Goal: Information Seeking & Learning: Learn about a topic

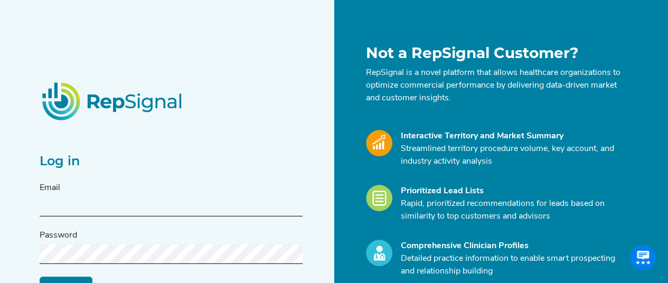
click at [230, 206] on input "text" at bounding box center [171, 207] width 263 height 20
type input "[PERSON_NAME][EMAIL_ADDRESS][PERSON_NAME][DOMAIN_NAME]"
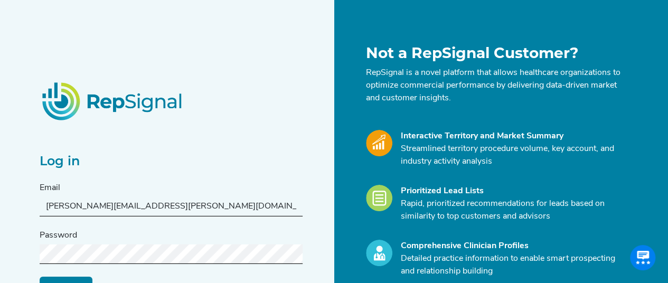
click at [40, 277] on input "Log in" at bounding box center [66, 287] width 53 height 20
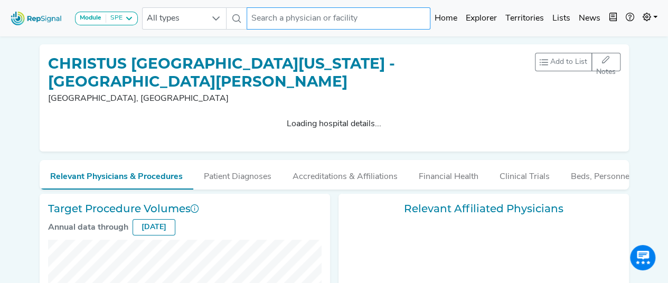
click at [302, 20] on input "text" at bounding box center [339, 18] width 184 height 22
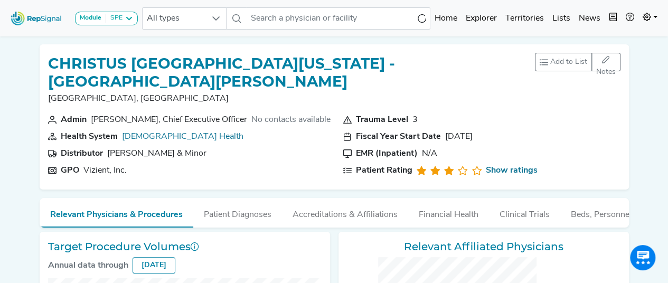
click at [38, 24] on img at bounding box center [36, 18] width 60 height 23
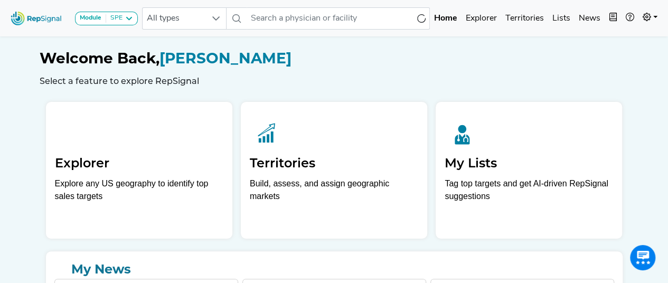
click at [159, 166] on h2 "Explorer" at bounding box center [139, 163] width 168 height 15
click at [149, 171] on h2 "Explorer" at bounding box center [139, 163] width 168 height 15
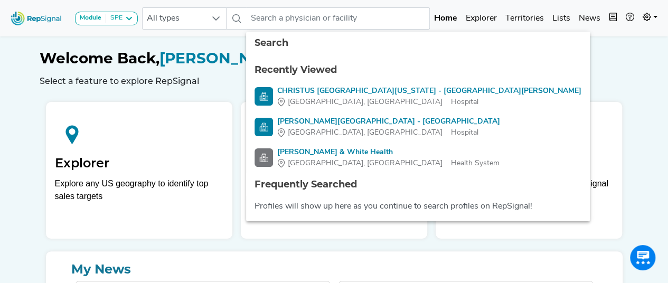
click at [586, 53] on h1 "Welcome Back, [PERSON_NAME]" at bounding box center [334, 59] width 589 height 18
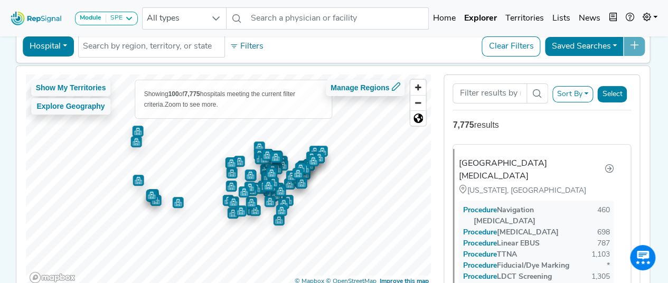
scroll to position [53, 0]
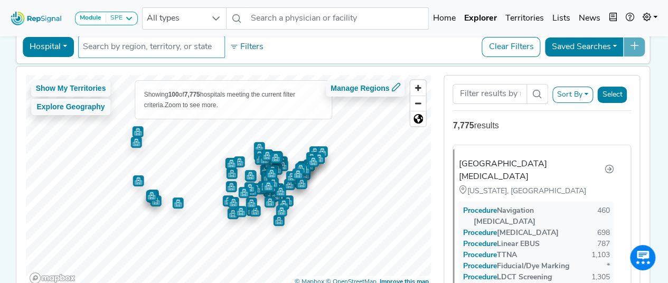
click at [118, 52] on input "text" at bounding box center [151, 47] width 137 height 13
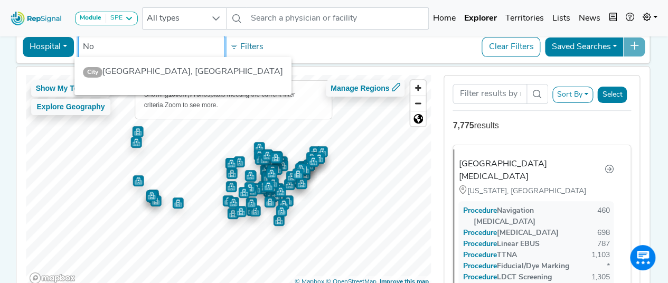
type input "N"
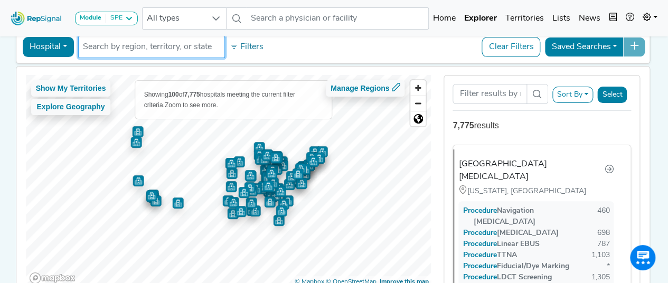
scroll to position [23, 0]
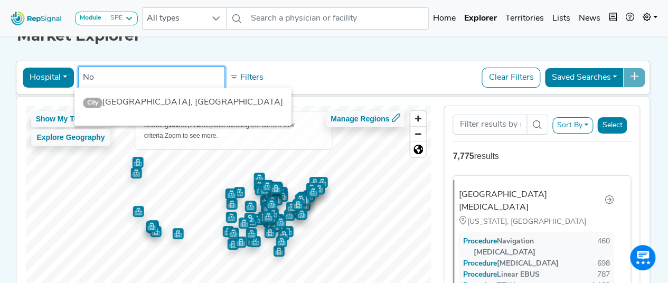
type input "N"
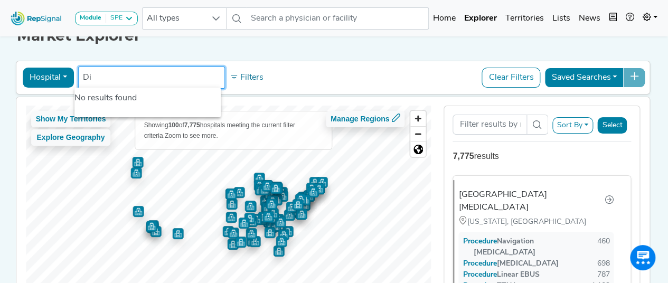
type input "D"
click at [312, 48] on div "Market Explorer Hospital Physician Hospital ASC Office Health System [GEOGRAPHI…" at bounding box center [334, 169] width 602 height 316
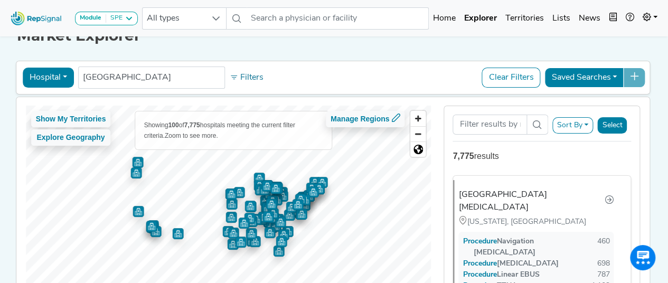
click at [53, 75] on button "Hospital" at bounding box center [48, 78] width 51 height 20
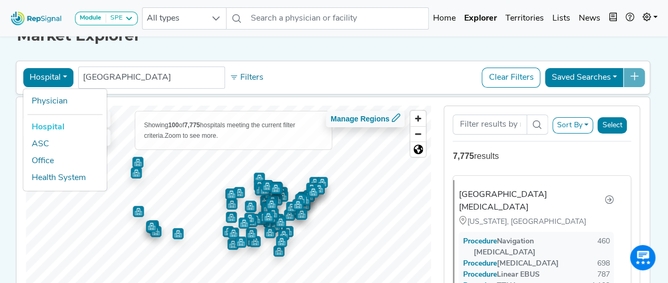
click at [53, 75] on button "Hospital" at bounding box center [48, 78] width 51 height 20
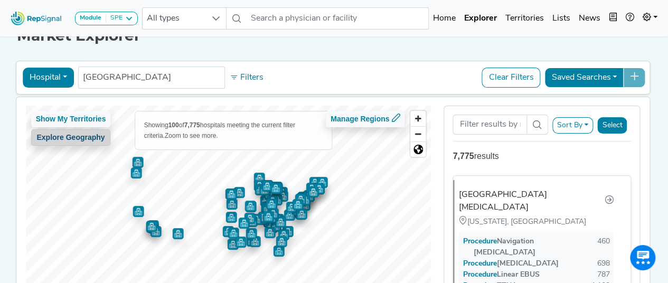
click at [71, 137] on button "Explore Geography" at bounding box center [71, 137] width 80 height 16
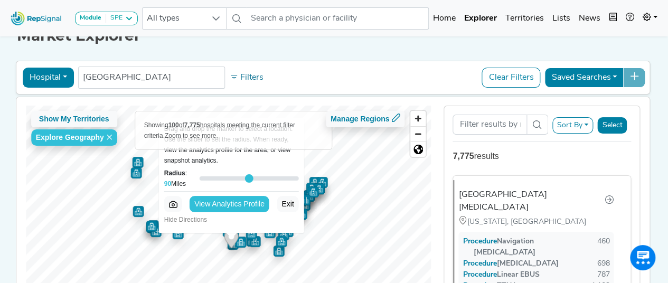
click at [71, 137] on button "Explore Geography" at bounding box center [74, 137] width 86 height 16
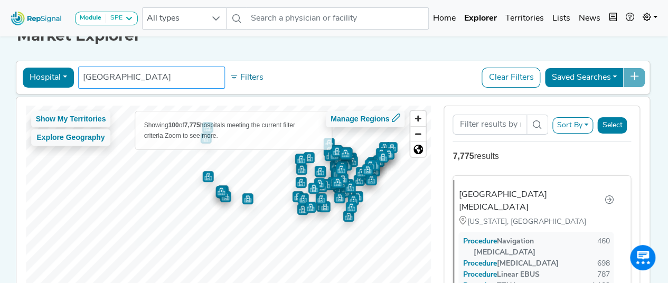
click at [138, 72] on input "[GEOGRAPHIC_DATA]" at bounding box center [151, 77] width 137 height 13
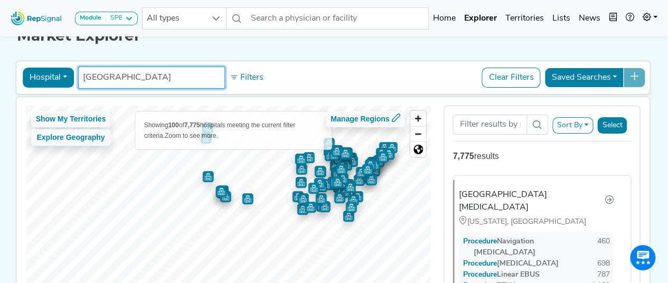
click at [138, 72] on input "[GEOGRAPHIC_DATA]" at bounding box center [151, 77] width 137 height 13
type input "Northridge"
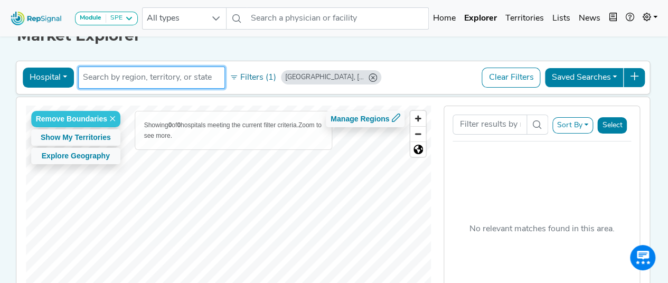
click at [138, 72] on input "text" at bounding box center [151, 77] width 137 height 13
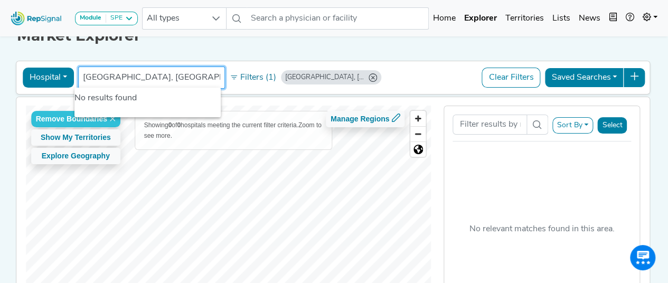
click at [368, 75] on icon "Northridge, OH" at bounding box center [372, 77] width 8 height 8
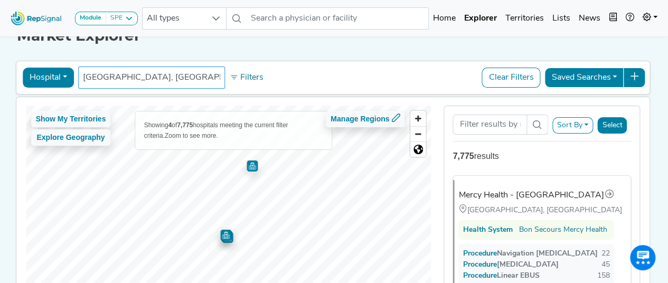
click at [171, 76] on input "[GEOGRAPHIC_DATA], [GEOGRAPHIC_DATA]" at bounding box center [151, 77] width 137 height 13
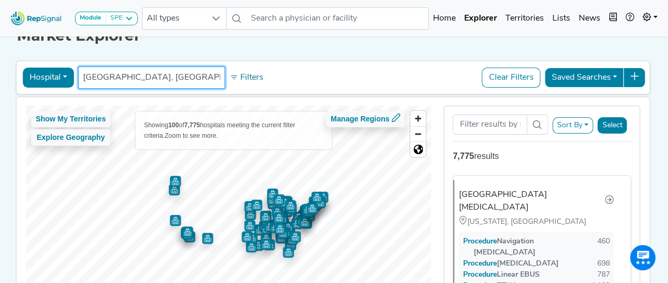
click at [171, 76] on input "[GEOGRAPHIC_DATA], [GEOGRAPHIC_DATA]" at bounding box center [151, 77] width 137 height 13
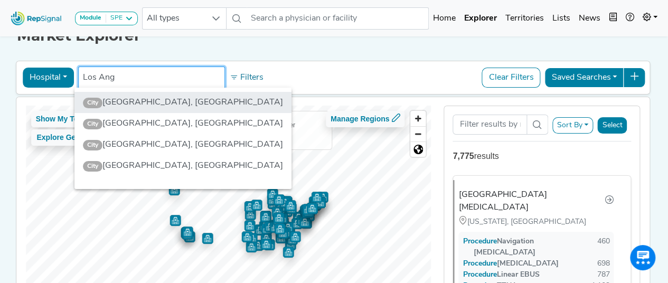
type input "Los Ang"
click at [158, 107] on li "City [GEOGRAPHIC_DATA], [GEOGRAPHIC_DATA]" at bounding box center [182, 102] width 217 height 21
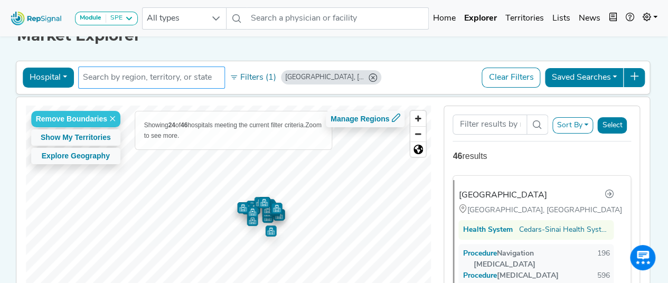
click at [117, 84] on li at bounding box center [151, 77] width 137 height 17
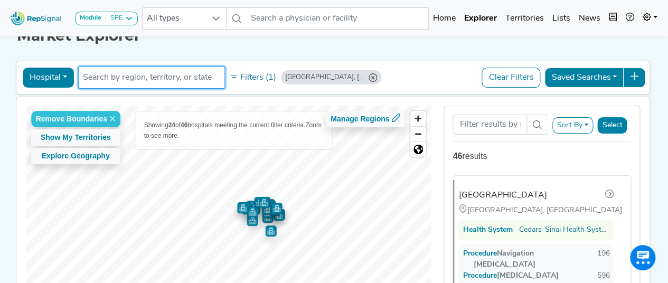
click at [117, 84] on li at bounding box center [151, 77] width 137 height 17
click at [140, 78] on input "text" at bounding box center [151, 77] width 137 height 13
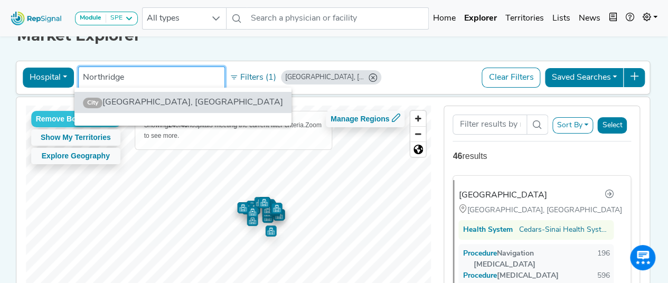
type input "Northridge"
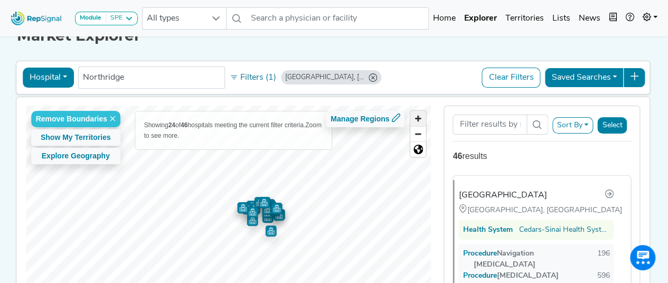
click at [424, 118] on span "Zoom in" at bounding box center [417, 118] width 15 height 15
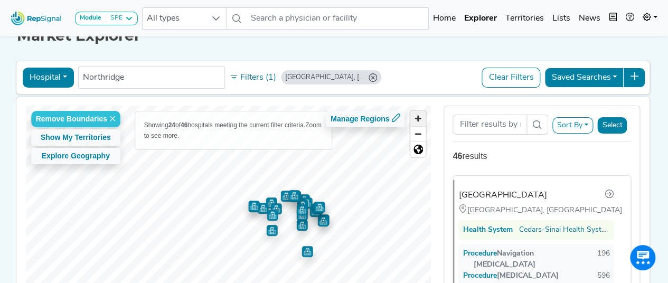
click at [424, 118] on span "Zoom in" at bounding box center [417, 118] width 15 height 15
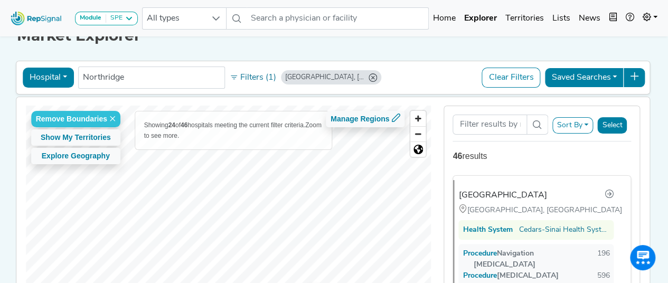
click at [174, 282] on html "Module SPE [MEDICAL_DATA] Disposable Bronchoscope SBRT SPE TTNA [MEDICAL_DATA] …" at bounding box center [334, 175] width 668 height 396
click at [368, 75] on icon "Los Angeles, CA" at bounding box center [372, 77] width 8 height 8
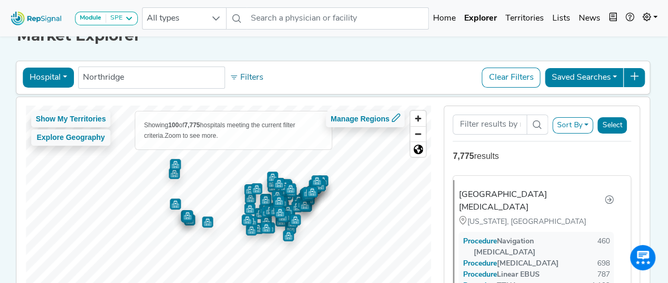
click at [236, 145] on div "Show My Territories Explore Geography Showing 100 of 7,775 hospitals meeting th…" at bounding box center [228, 212] width 405 height 212
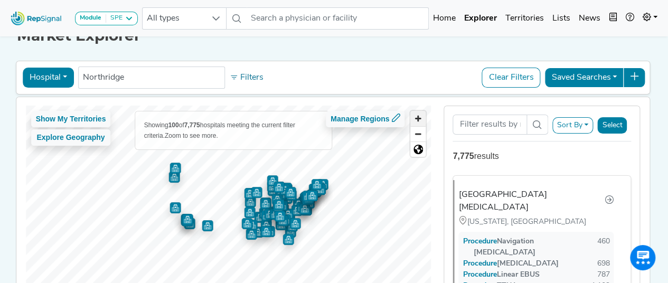
click at [418, 113] on span "Zoom in" at bounding box center [417, 118] width 15 height 15
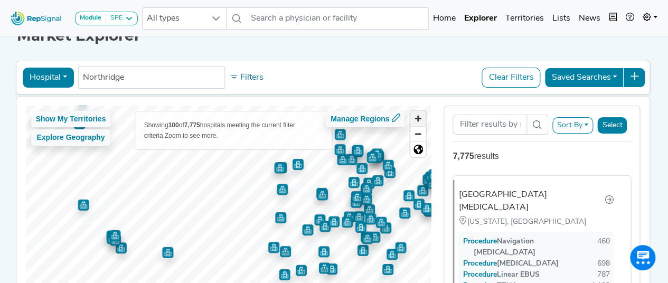
click at [418, 113] on span "Zoom in" at bounding box center [417, 118] width 15 height 15
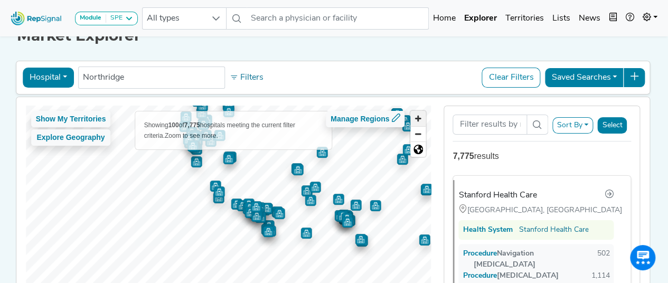
click at [417, 112] on span "Zoom in" at bounding box center [417, 118] width 15 height 15
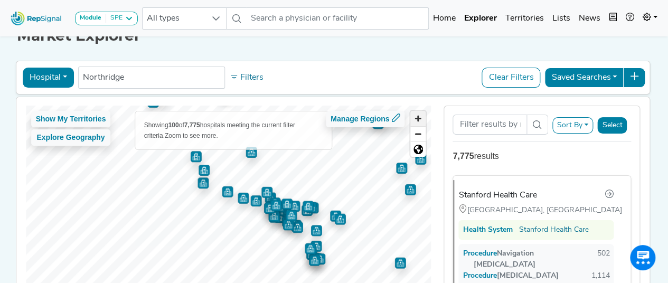
click at [417, 112] on span "Zoom in" at bounding box center [417, 118] width 15 height 15
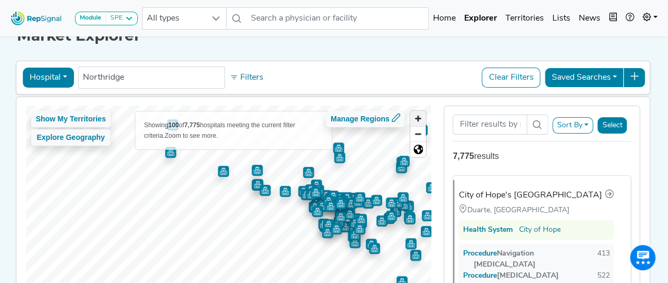
click at [417, 112] on span "Zoom in" at bounding box center [417, 118] width 15 height 15
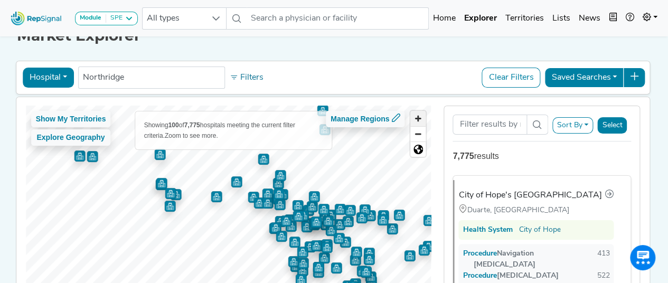
click at [415, 117] on span "Zoom in" at bounding box center [417, 118] width 15 height 15
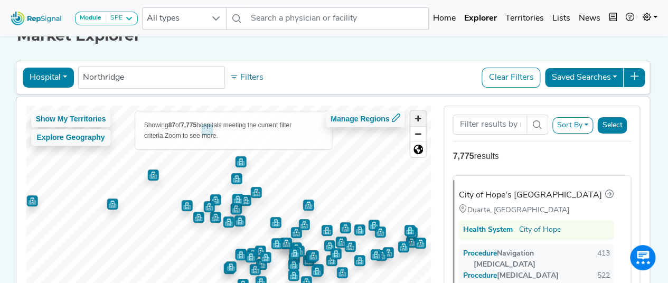
click at [422, 115] on span "Zoom in" at bounding box center [417, 118] width 15 height 15
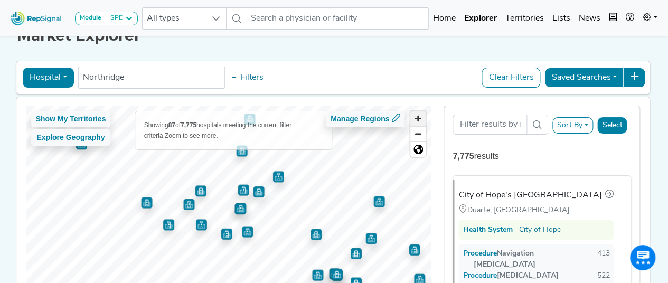
click at [422, 115] on span "Zoom in" at bounding box center [417, 118] width 15 height 15
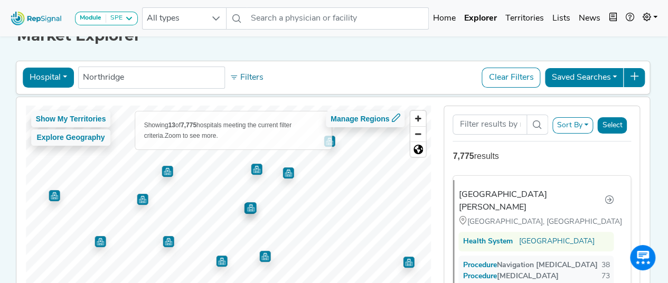
click at [245, 204] on img "Map marker" at bounding box center [250, 207] width 11 height 11
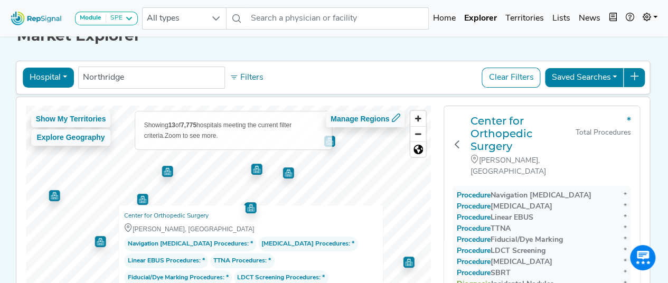
click at [255, 169] on img "Map marker" at bounding box center [256, 169] width 11 height 11
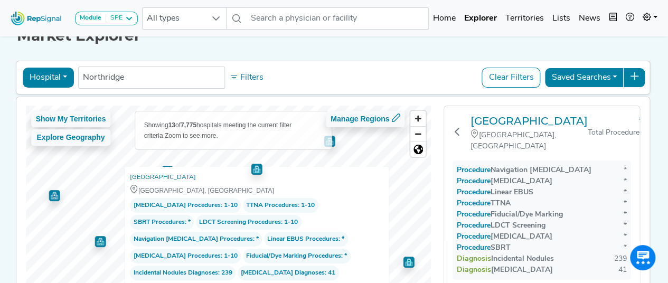
click at [101, 242] on img "Map marker" at bounding box center [99, 241] width 11 height 11
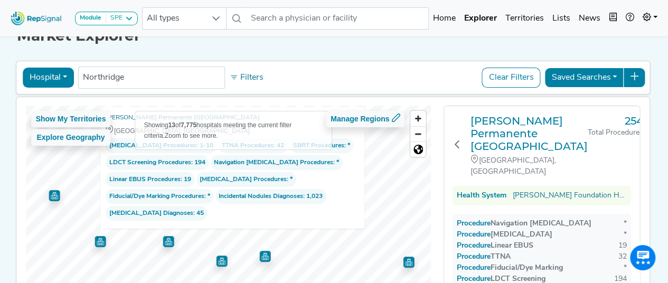
click at [263, 259] on img "Map marker" at bounding box center [264, 256] width 11 height 11
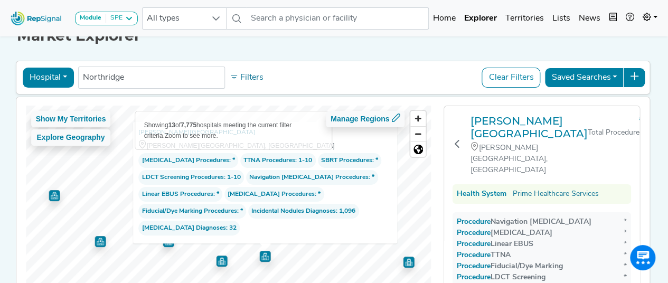
click at [222, 259] on img "Map marker" at bounding box center [221, 260] width 11 height 11
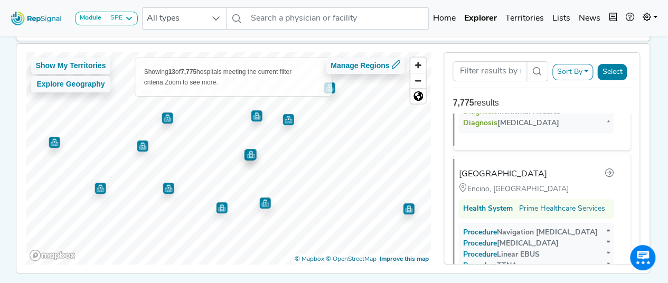
scroll to position [2047, 0]
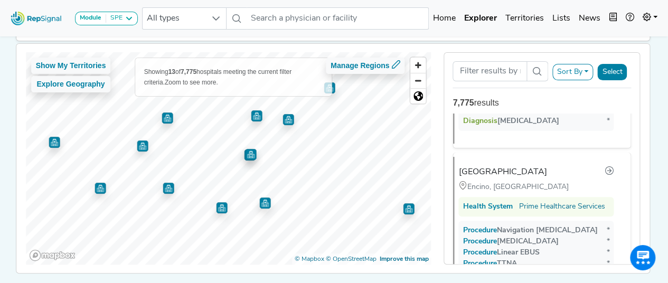
click at [162, 118] on img "Map marker" at bounding box center [167, 117] width 11 height 11
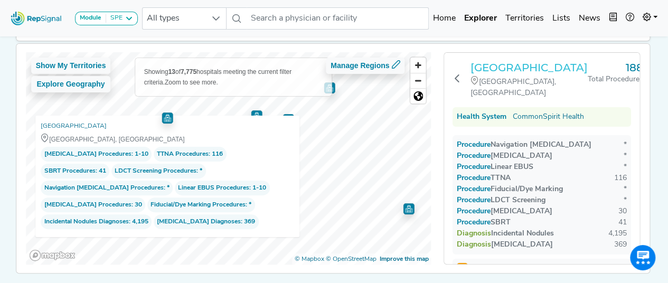
click at [507, 73] on h3 "[GEOGRAPHIC_DATA]" at bounding box center [528, 67] width 117 height 13
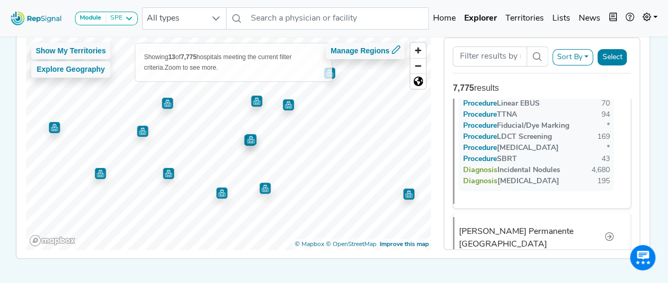
scroll to position [0, 0]
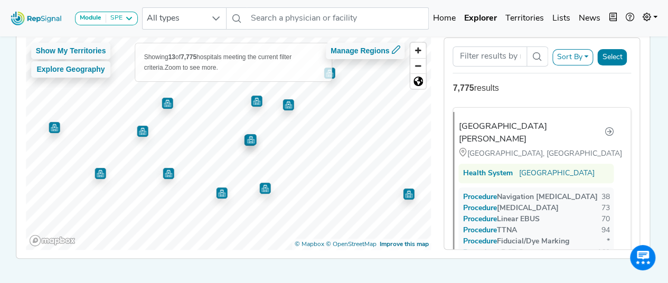
click at [164, 102] on img "Map marker" at bounding box center [167, 101] width 16 height 16
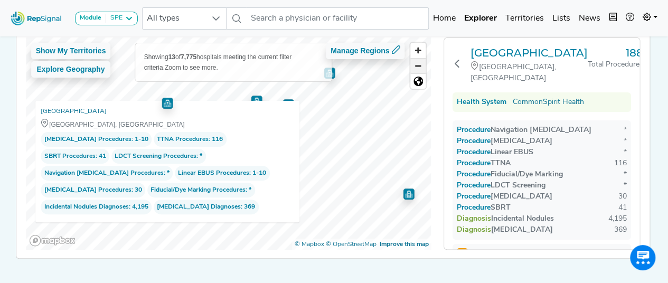
click at [415, 64] on span "Zoom out" at bounding box center [417, 66] width 15 height 15
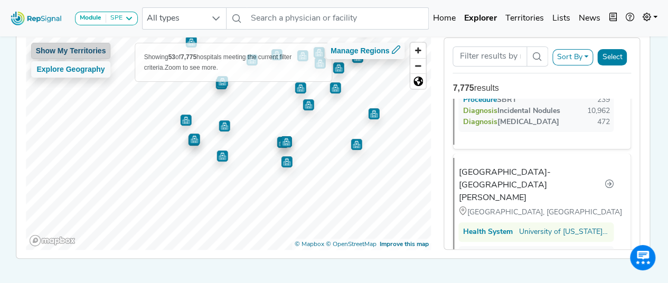
scroll to position [250, 0]
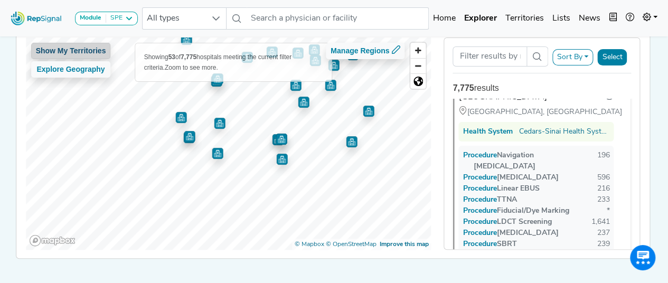
click at [83, 45] on div "Show My Territories Explore Geography Showing 53 of 7,775 hospitals meeting the…" at bounding box center [228, 143] width 405 height 212
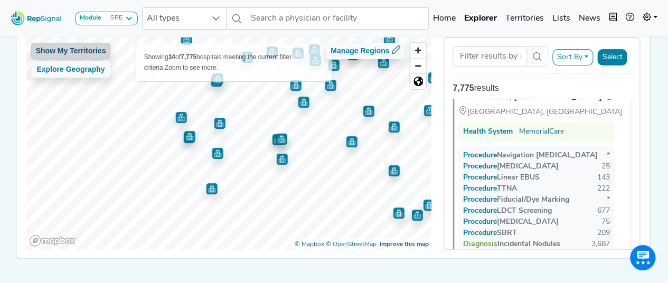
scroll to position [0, 0]
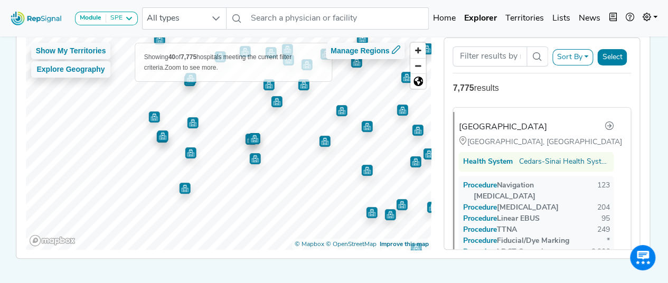
click at [249, 157] on img "Map marker" at bounding box center [254, 158] width 11 height 11
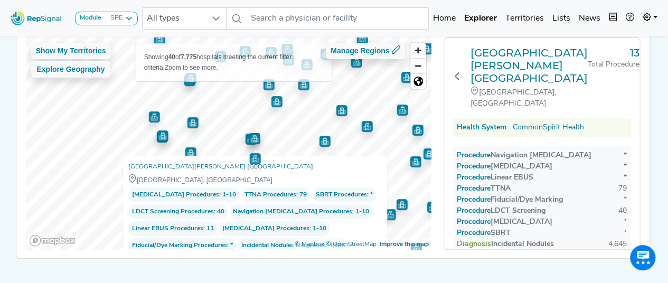
click at [653, 193] on div "Show My Territories Explore Geography Showing 40 of 7,775 hospitals meeting the…" at bounding box center [333, 143] width 644 height 229
click at [495, 60] on h3 "[GEOGRAPHIC_DATA][PERSON_NAME] [GEOGRAPHIC_DATA]" at bounding box center [528, 65] width 117 height 38
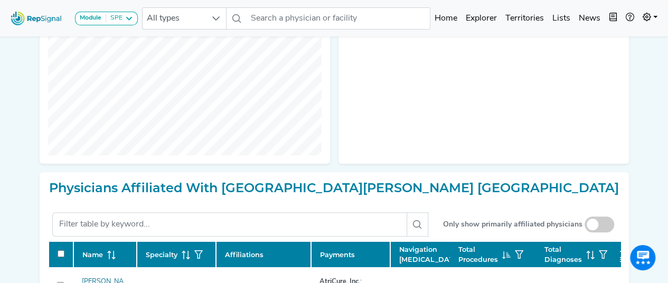
scroll to position [465, 0]
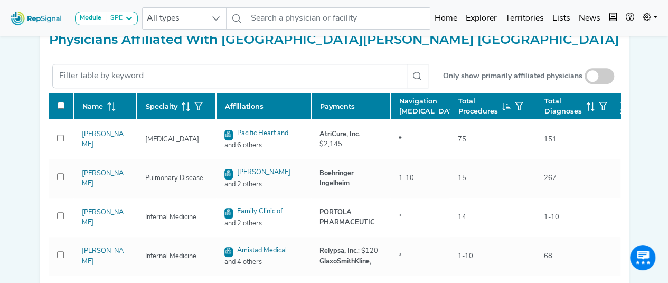
checkbox input "false"
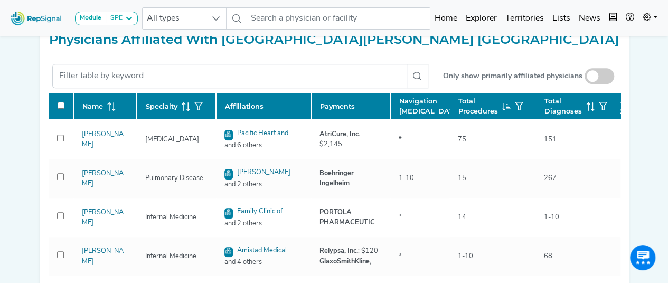
checkbox input "false"
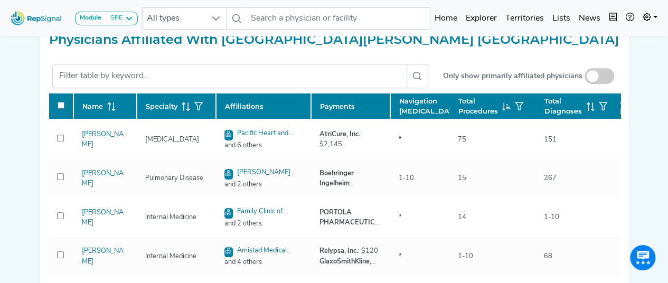
checkbox input "false"
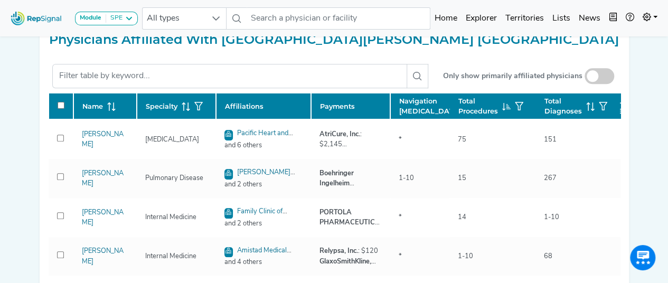
checkbox input "false"
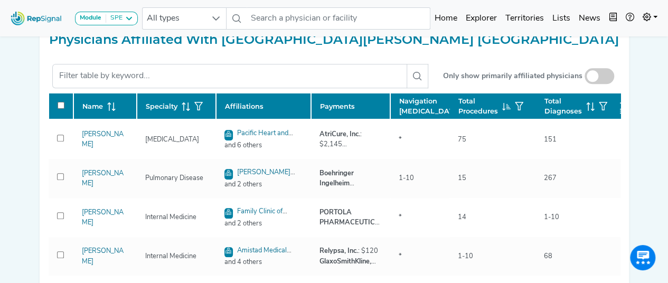
checkbox input "false"
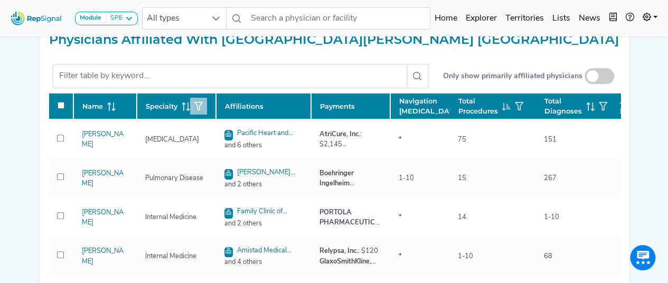
click at [193, 111] on button "button" at bounding box center [198, 106] width 17 height 17
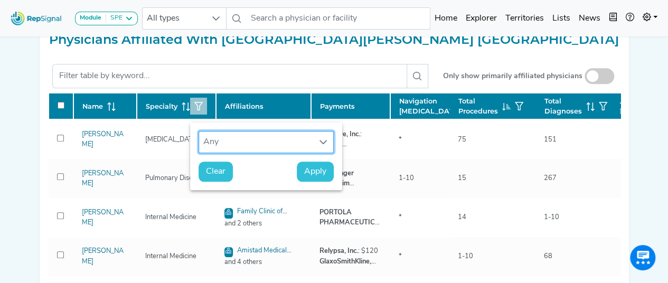
scroll to position [7, 51]
click at [296, 138] on div "Any" at bounding box center [256, 141] width 114 height 21
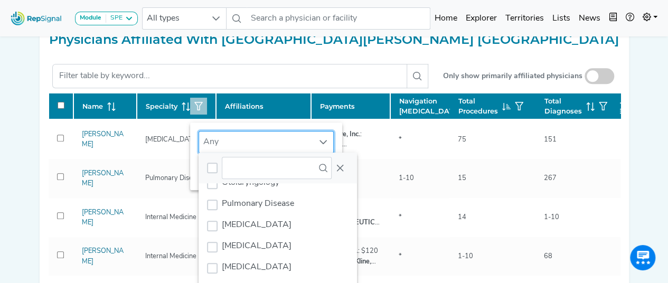
scroll to position [333, 0]
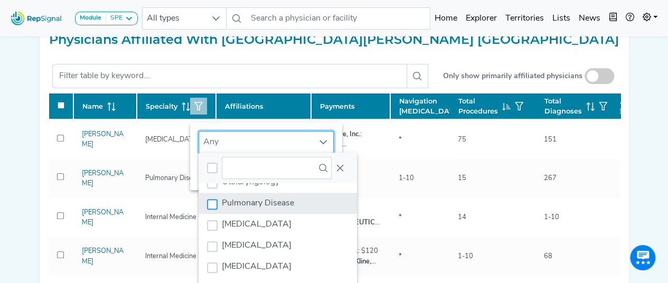
click at [209, 201] on div "Pulmonary Disease" at bounding box center [212, 204] width 11 height 11
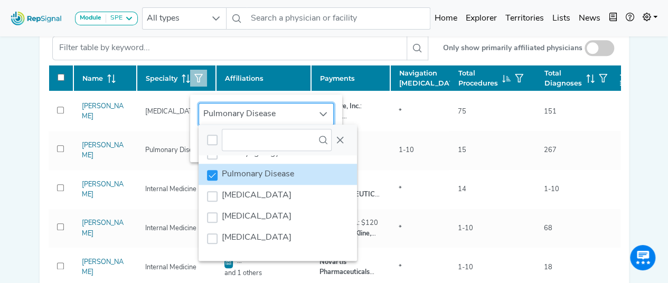
scroll to position [492, 0]
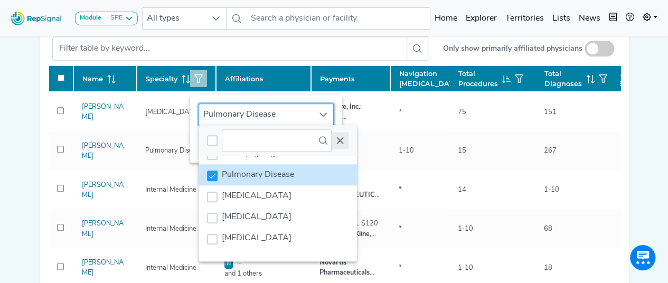
click at [342, 145] on button "Close" at bounding box center [339, 140] width 17 height 17
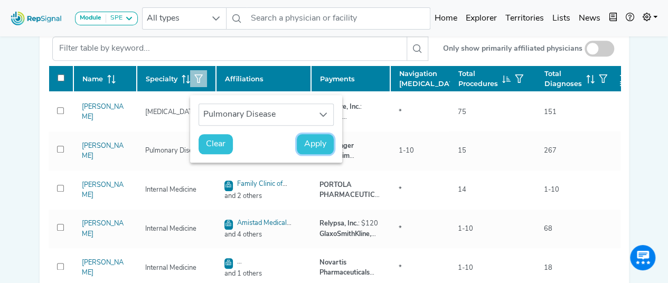
click at [300, 146] on button "Apply" at bounding box center [315, 144] width 37 height 20
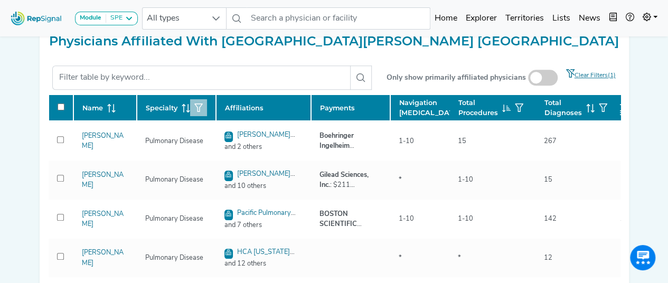
scroll to position [463, 0]
